Goal: Contribute content: Contribute content

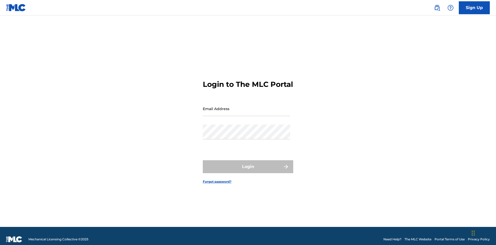
scroll to position [7, 0]
click at [246, 106] on input "Email Address" at bounding box center [246, 108] width 87 height 15
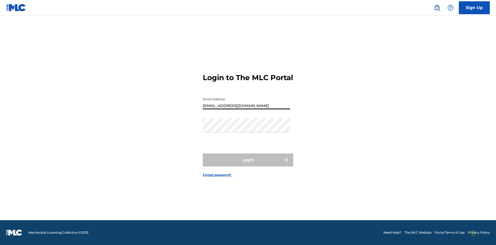
type input "Duke.McTesterson@gmail.com"
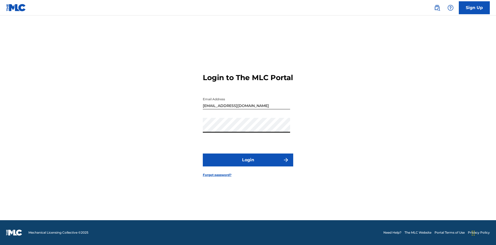
click at [248, 164] on button "Login" at bounding box center [248, 159] width 90 height 13
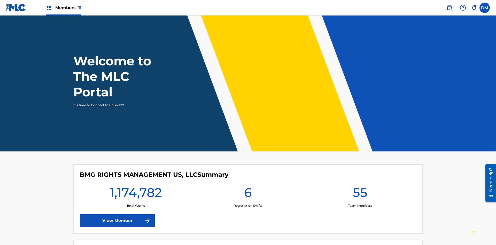
scroll to position [22, 0]
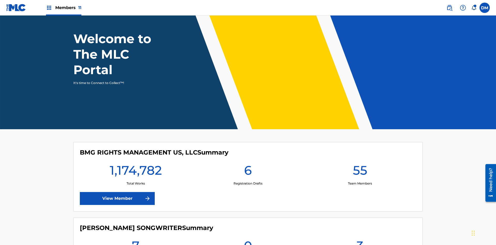
click at [64, 7] on span "Members 11" at bounding box center [68, 8] width 26 height 6
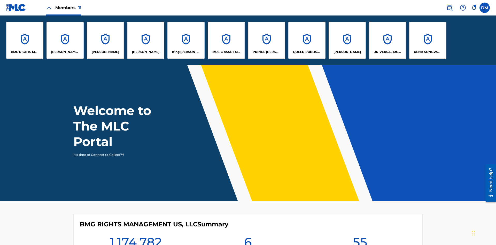
click at [387, 52] on p "UNIVERSAL MUSIC PUB GROUP" at bounding box center [387, 52] width 28 height 5
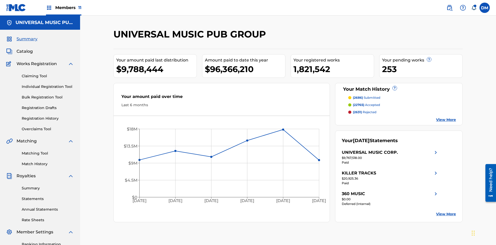
click at [48, 84] on link "Individual Registration Tool" at bounding box center [48, 86] width 52 height 5
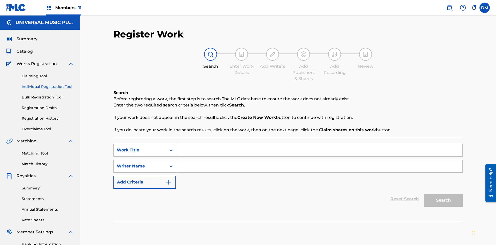
click at [319, 144] on input "Search Form" at bounding box center [319, 150] width 286 height 12
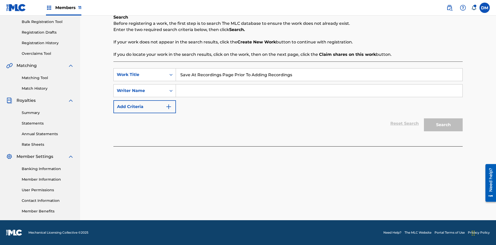
type input "Save At Recordings Page Prior To Adding Recordings"
click at [319, 91] on input "Search Form" at bounding box center [319, 90] width 286 height 12
type input "QWERTYUIOP"
click at [443, 125] on button "Search" at bounding box center [443, 124] width 39 height 13
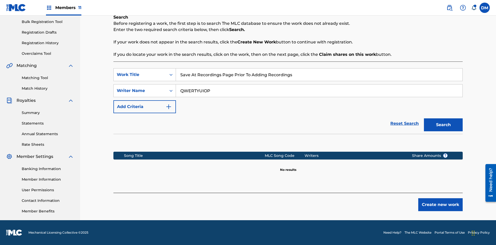
click at [440, 205] on button "Create new work" at bounding box center [440, 204] width 44 height 13
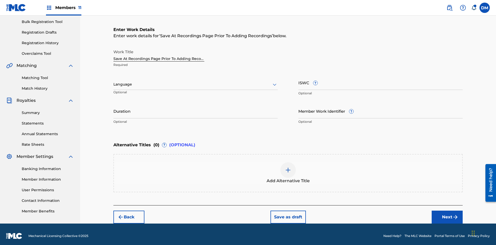
click at [196, 107] on input "Duration" at bounding box center [195, 111] width 164 height 15
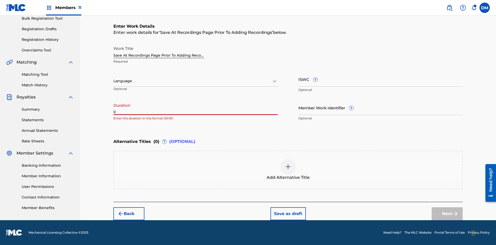
click at [196, 107] on input "0" at bounding box center [195, 107] width 164 height 15
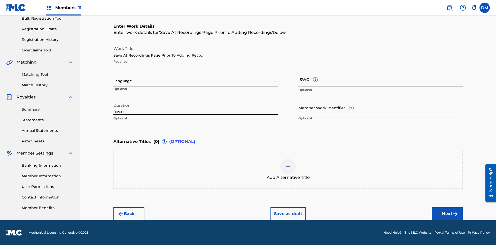
type input "00:00"
click at [275, 81] on icon at bounding box center [274, 81] width 6 height 6
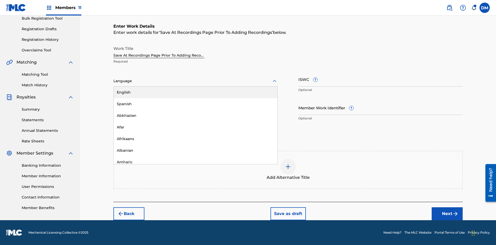
click at [196, 127] on div "Afar" at bounding box center [196, 127] width 164 height 12
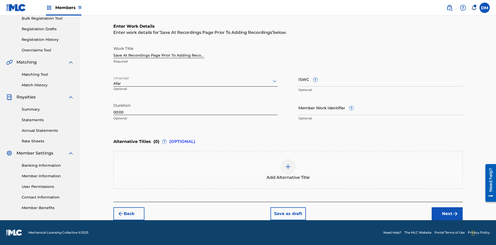
click at [380, 107] on input "Member Work Identifier ?" at bounding box center [380, 107] width 164 height 15
type input "2025.08.28.04"
click at [380, 79] on input "ISWC ?" at bounding box center [380, 79] width 164 height 15
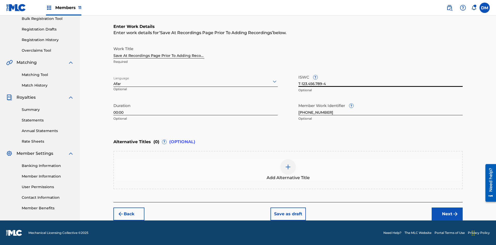
type input "T-123.456.789-4"
click at [288, 169] on img at bounding box center [288, 167] width 6 height 6
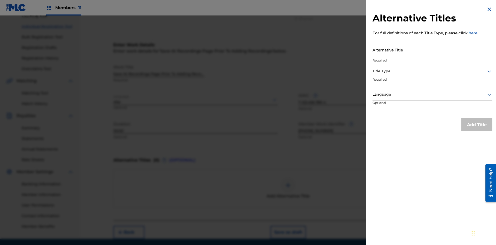
click at [432, 50] on input "Alternative Title" at bounding box center [432, 49] width 120 height 15
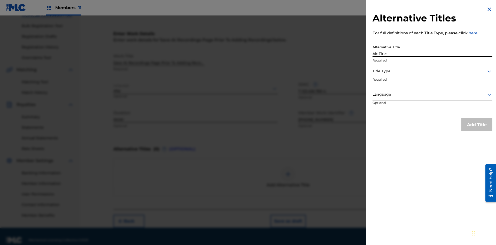
type input "Alt Title"
click at [432, 71] on div at bounding box center [432, 71] width 120 height 6
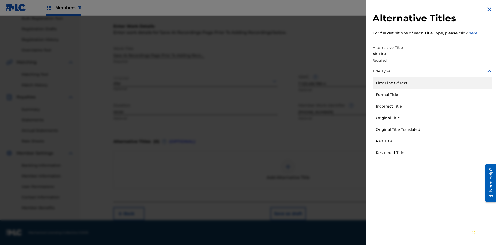
click at [432, 118] on div "Original Title" at bounding box center [432, 118] width 119 height 12
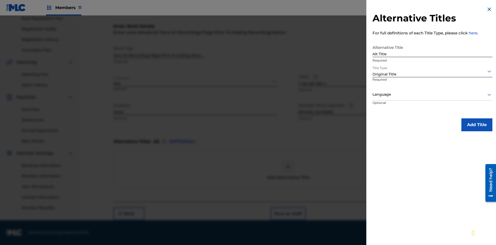
click at [432, 94] on div at bounding box center [432, 94] width 120 height 6
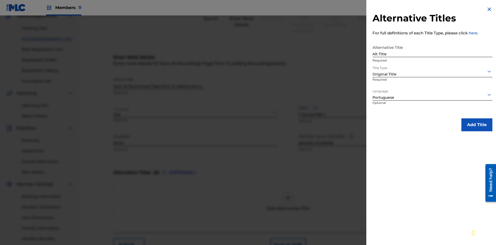
click at [477, 124] on button "Add Title" at bounding box center [476, 124] width 31 height 13
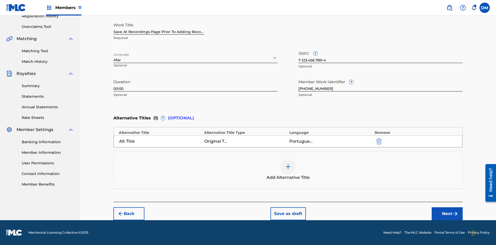
click at [447, 214] on button "Next" at bounding box center [447, 213] width 31 height 13
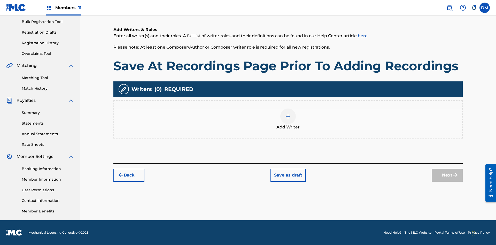
click at [288, 119] on img at bounding box center [288, 116] width 6 height 6
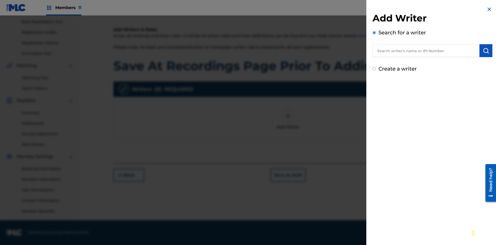
click at [426, 51] on input "text" at bounding box center [425, 50] width 107 height 13
type input "MARK STEVEN BERKOWITZ"
click at [486, 51] on img "submit" at bounding box center [486, 51] width 6 height 6
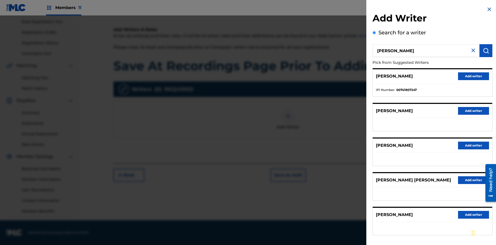
click at [473, 76] on button "Add writer" at bounding box center [473, 76] width 31 height 8
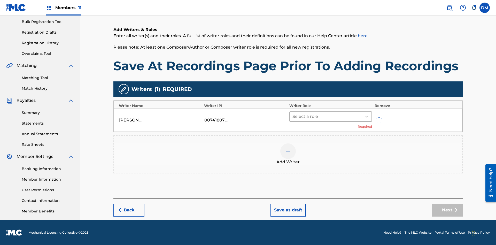
click at [293, 116] on input "text" at bounding box center [292, 116] width 1 height 6
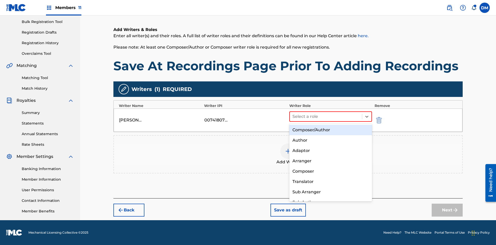
click at [330, 171] on div "Composer" at bounding box center [330, 171] width 83 height 10
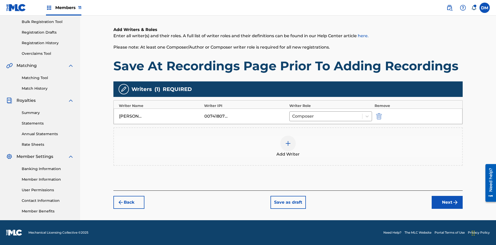
click at [447, 202] on button "Next" at bounding box center [447, 202] width 31 height 13
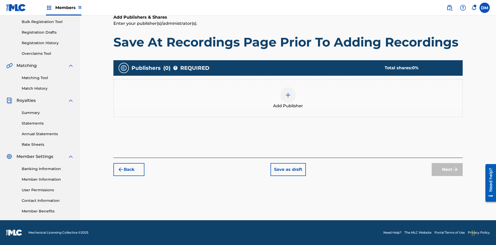
click at [288, 95] on img at bounding box center [288, 95] width 6 height 6
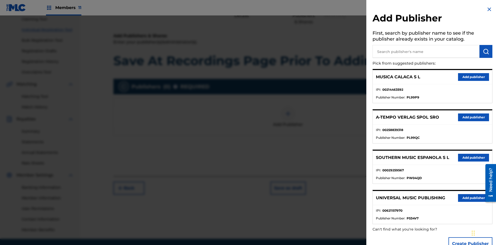
click at [426, 51] on input "text" at bounding box center [425, 51] width 107 height 13
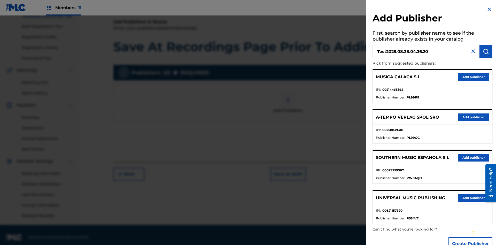
type input "Test2025.08.28.04.36.20"
click at [486, 51] on img "submit" at bounding box center [486, 51] width 6 height 6
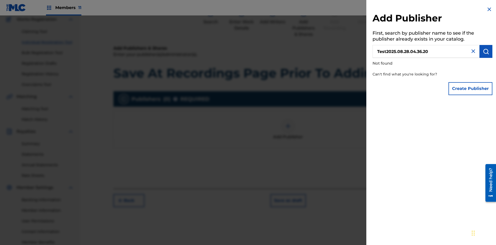
click at [471, 88] on button "Create Publisher" at bounding box center [470, 88] width 44 height 13
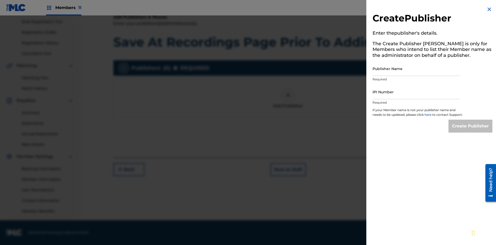
click at [416, 68] on input "Publisher Name" at bounding box center [415, 68] width 87 height 15
type input "Test2025.08.28.04.36.24"
click at [416, 92] on input "IPI Number" at bounding box center [415, 91] width 87 height 15
type input "00595839777"
click at [471, 131] on input "Create Publisher" at bounding box center [470, 126] width 44 height 13
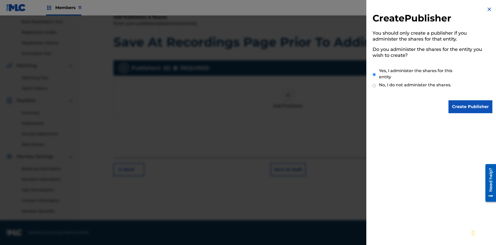
click at [374, 74] on input "Yes, I administer the shares for this entity" at bounding box center [373, 74] width 3 height 11
click at [471, 107] on input "Create Publisher" at bounding box center [470, 106] width 44 height 13
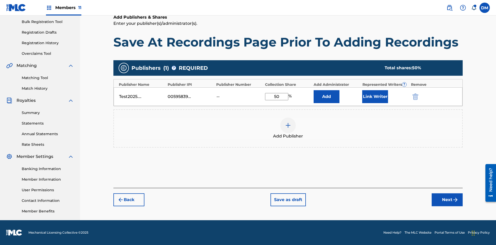
type input "50"
click at [375, 96] on button "Link Writer" at bounding box center [375, 96] width 26 height 13
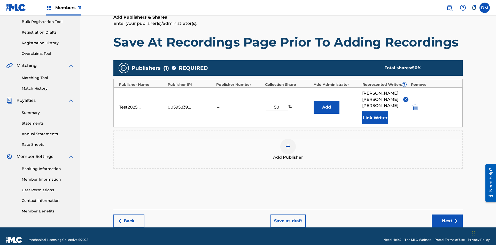
click at [375, 111] on button "Link Writer" at bounding box center [375, 117] width 26 height 13
click at [326, 103] on button "Add" at bounding box center [327, 107] width 26 height 13
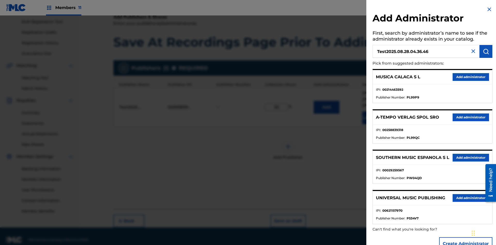
click at [486, 51] on img "submit" at bounding box center [486, 51] width 6 height 6
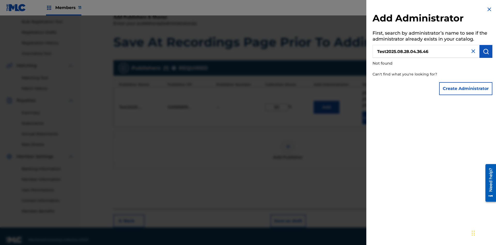
click at [466, 88] on button "Create Administrator" at bounding box center [465, 88] width 53 height 13
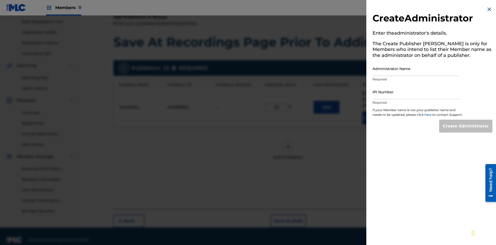
click at [416, 68] on input "Administrator Name" at bounding box center [415, 68] width 87 height 15
type input "Test2025.08.28.04.36.50"
click at [416, 92] on input "IPI Number" at bounding box center [415, 91] width 87 height 15
type input "00595839777"
click at [466, 131] on input "Create Administrator" at bounding box center [465, 126] width 53 height 13
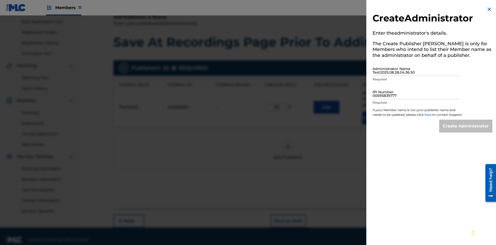
scroll to position [76, 0]
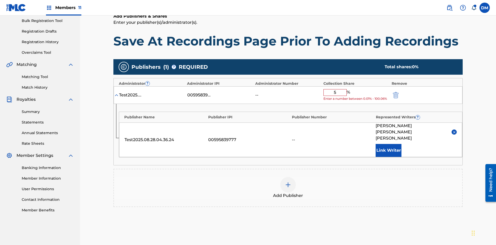
type input "50"
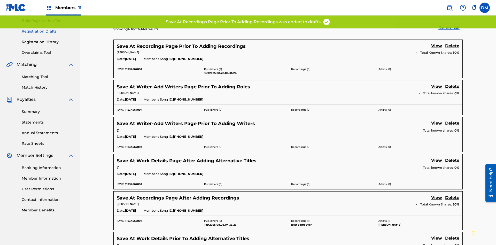
click at [436, 43] on link "View" at bounding box center [436, 46] width 11 height 7
